Goal: Complete application form

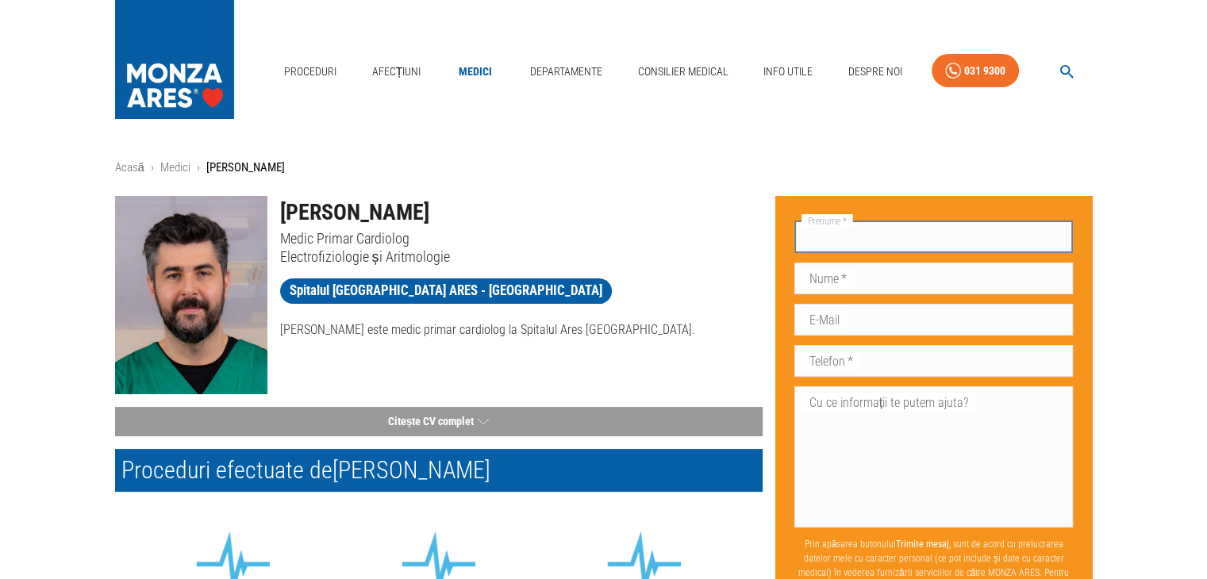
click at [873, 238] on input "Prenume   *" at bounding box center [933, 237] width 279 height 32
type input "[PERSON_NAME]"
type input "Dragan"
type input "[EMAIL_ADDRESS][DOMAIN_NAME]"
type input "0744563164"
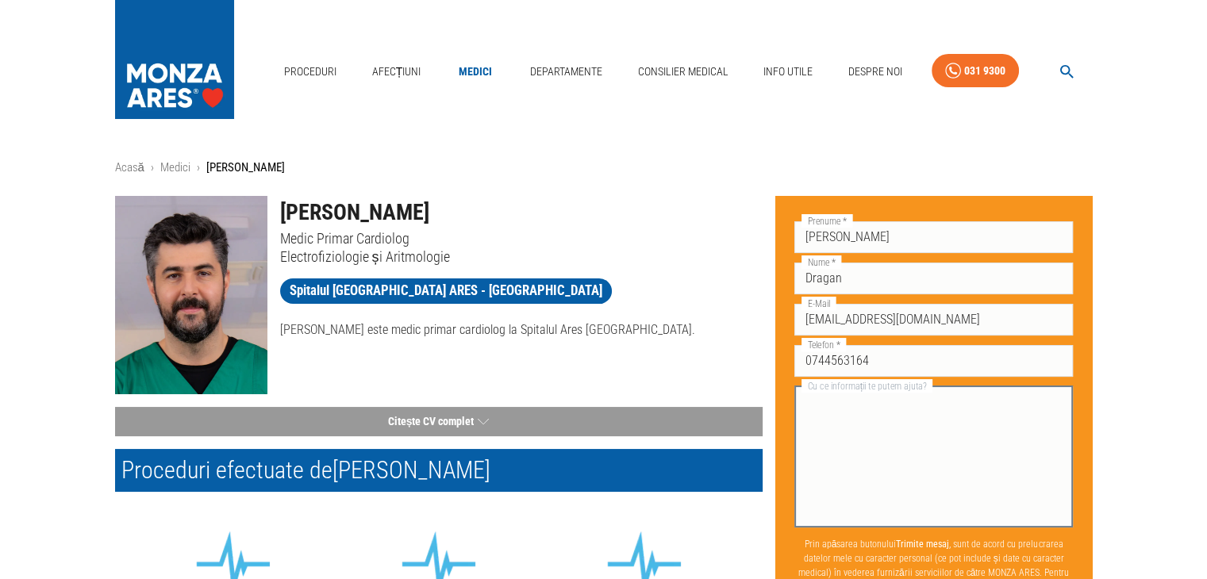
click at [831, 411] on textarea "Cu ce informații te putem ajuta?" at bounding box center [933, 457] width 257 height 128
type textarea "b"
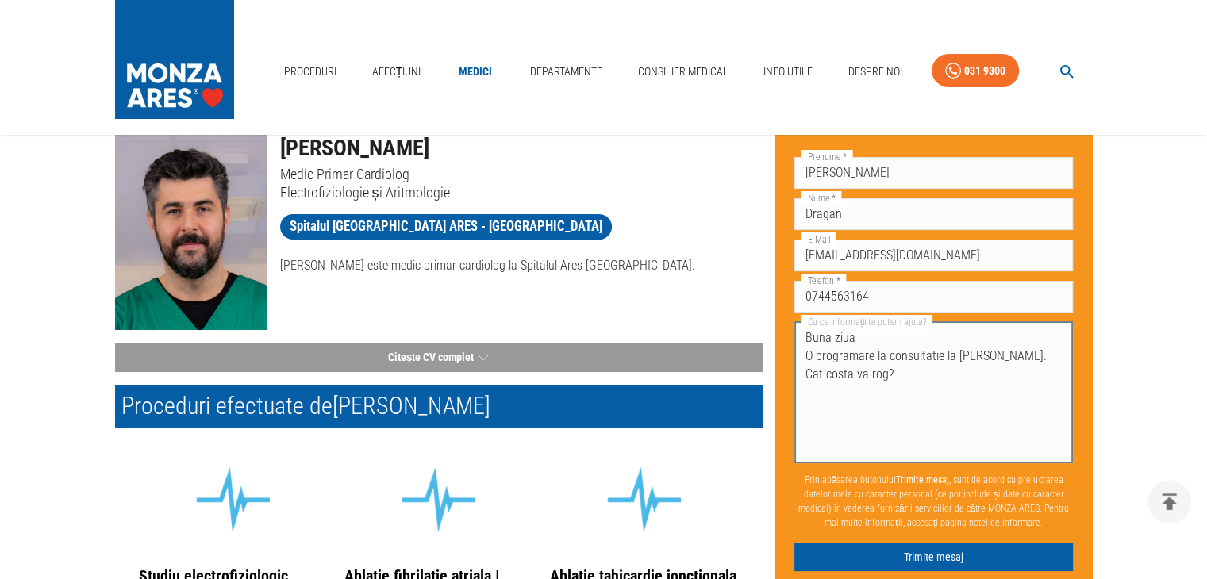
scroll to position [159, 0]
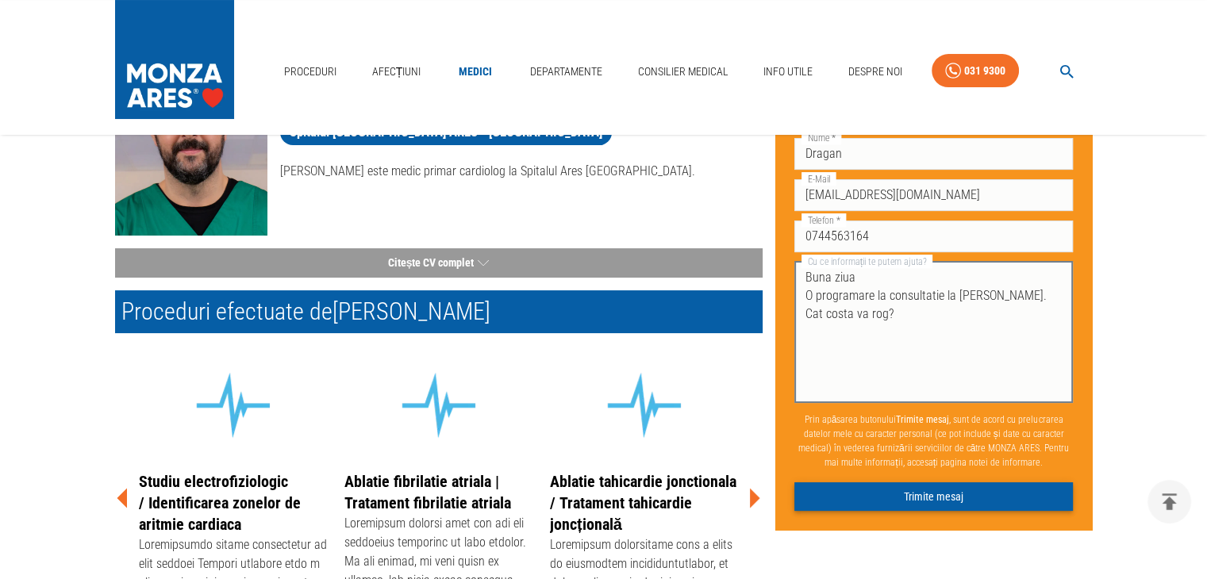
type textarea "Buna ziua O programare la consultatie la [PERSON_NAME]. Cat costa va rog?"
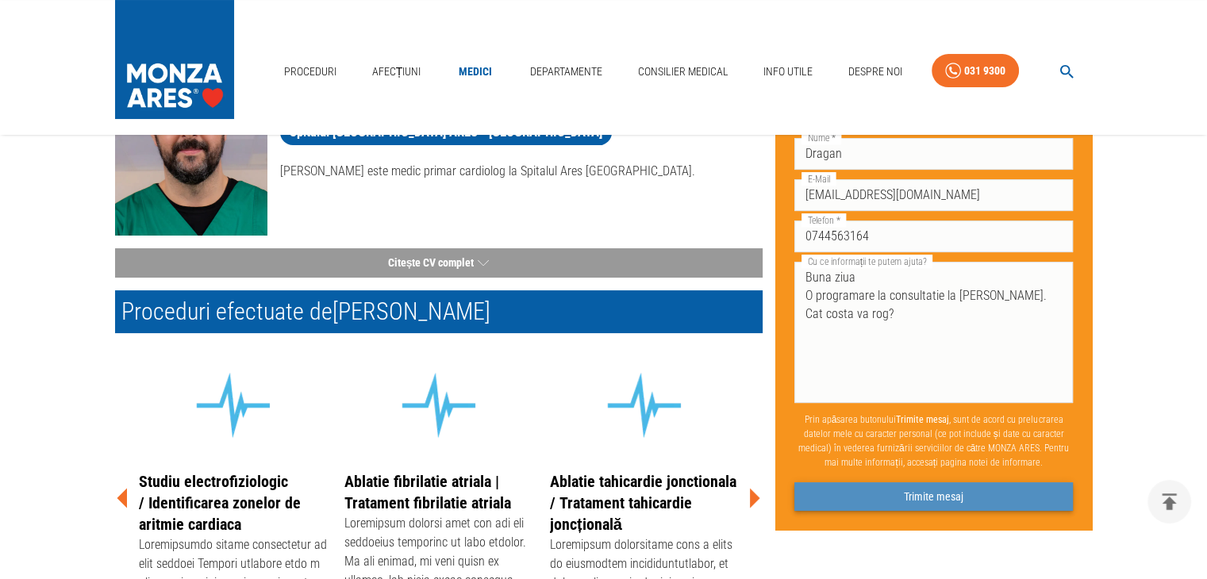
click at [900, 502] on button "Trimite mesaj" at bounding box center [933, 496] width 279 height 29
